Goal: Task Accomplishment & Management: Manage account settings

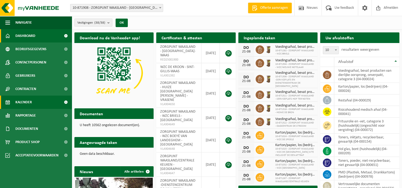
click at [39, 102] on link "Kalender" at bounding box center [36, 102] width 72 height 13
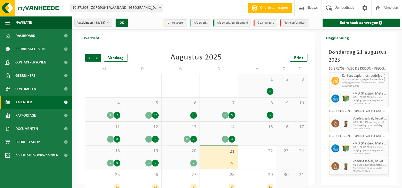
click at [101, 24] on count "(38/38)" at bounding box center [99, 22] width 11 height 3
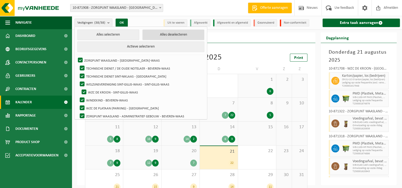
click at [150, 37] on button "Alles deselecteren" at bounding box center [173, 34] width 62 height 11
checkbox input "false"
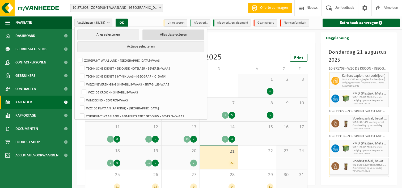
checkbox input "false"
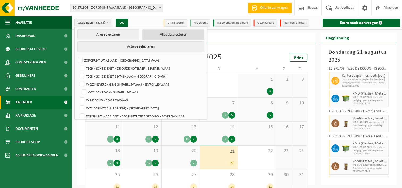
checkbox input "false"
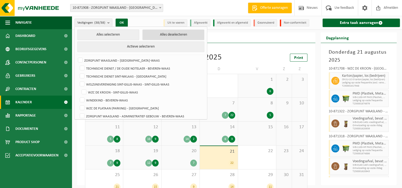
checkbox input "false"
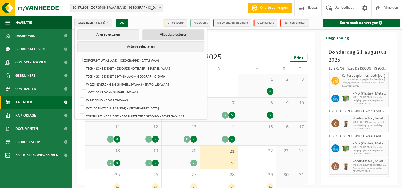
checkbox input "false"
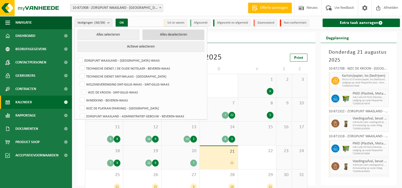
checkbox input "false"
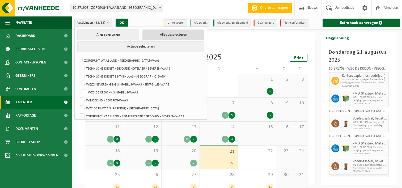
checkbox input "false"
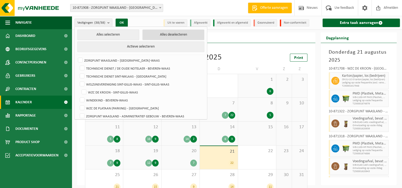
checkbox input "false"
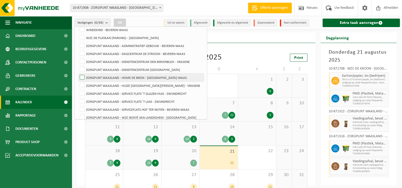
scroll to position [80, 0]
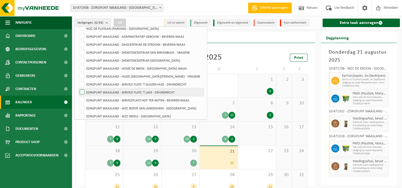
click at [156, 93] on label "ZORGPUNT WAASLAND - SERVICE FLATS 'T LAM - ZWIJNDRECHT" at bounding box center [141, 92] width 125 height 8
click at [78, 88] on input "ZORGPUNT WAASLAND - SERVICE FLATS 'T LAM - ZWIJNDRECHT" at bounding box center [78, 88] width 0 height 0
checkbox input "true"
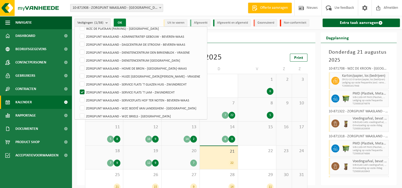
click at [123, 21] on button "OK" at bounding box center [120, 23] width 12 height 9
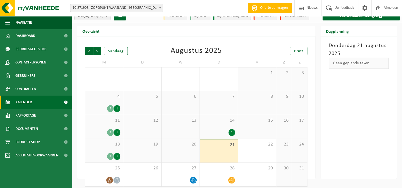
scroll to position [10, 0]
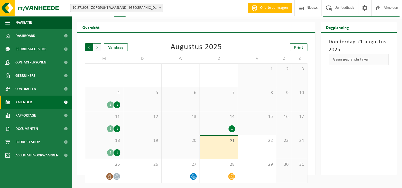
click at [96, 49] on span "Volgende" at bounding box center [97, 47] width 8 height 8
